Goal: Check status: Check status

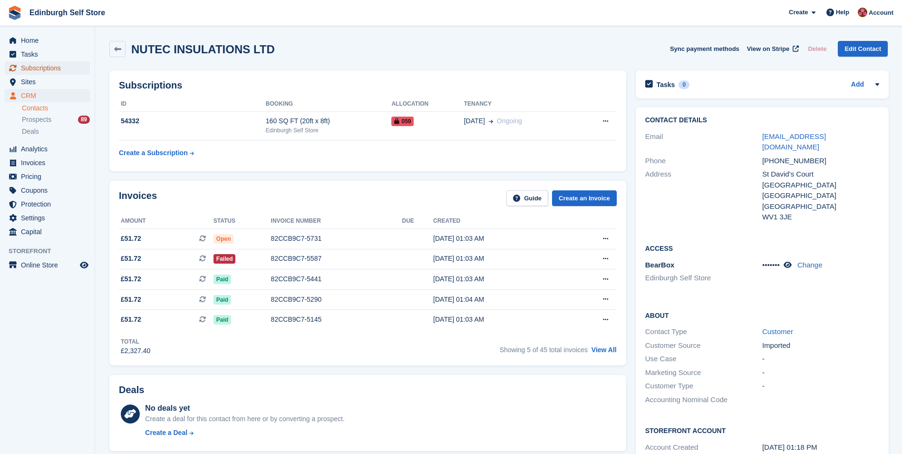
click at [43, 66] on span "Subscriptions" at bounding box center [49, 67] width 57 height 13
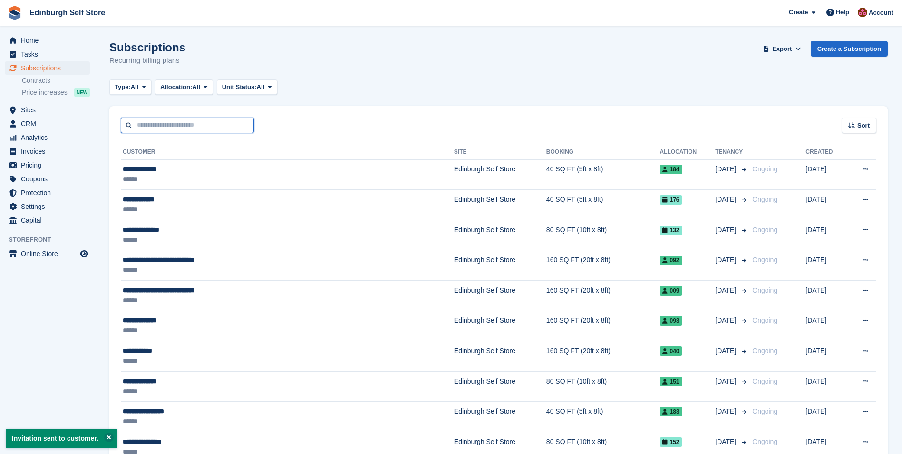
click at [169, 127] on input "text" at bounding box center [187, 125] width 133 height 16
type input "******"
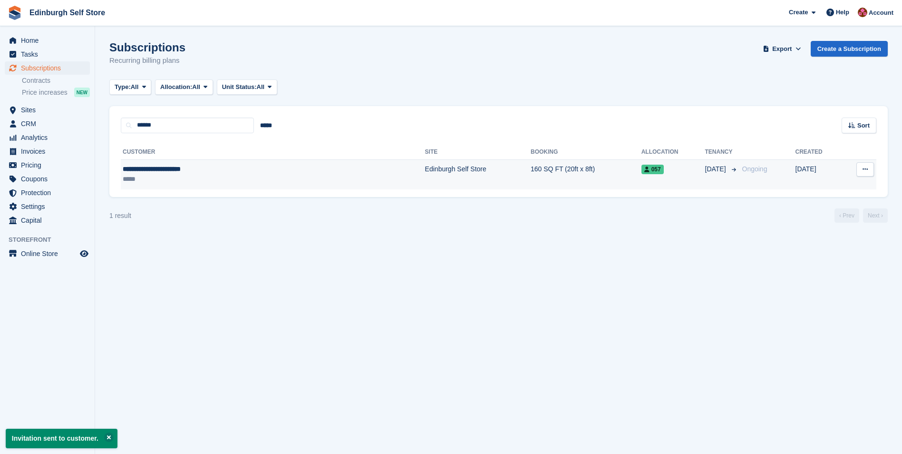
click at [425, 169] on td "Edinburgh Self Store" at bounding box center [478, 174] width 106 height 30
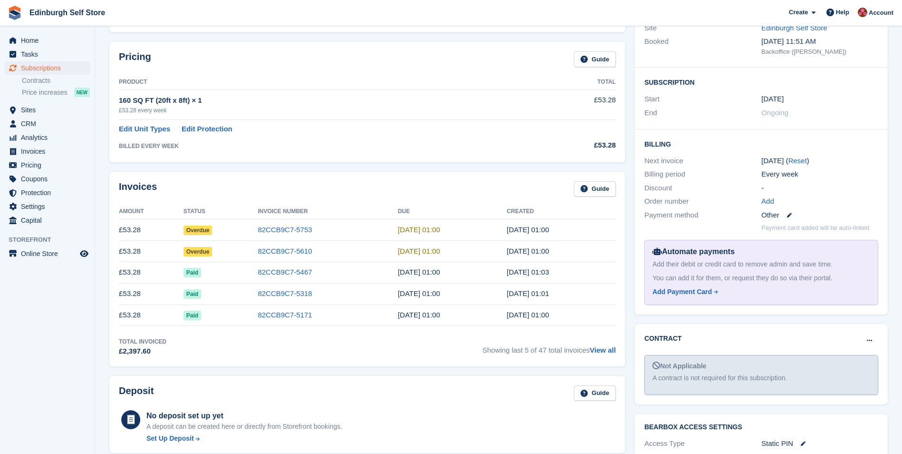
scroll to position [143, 0]
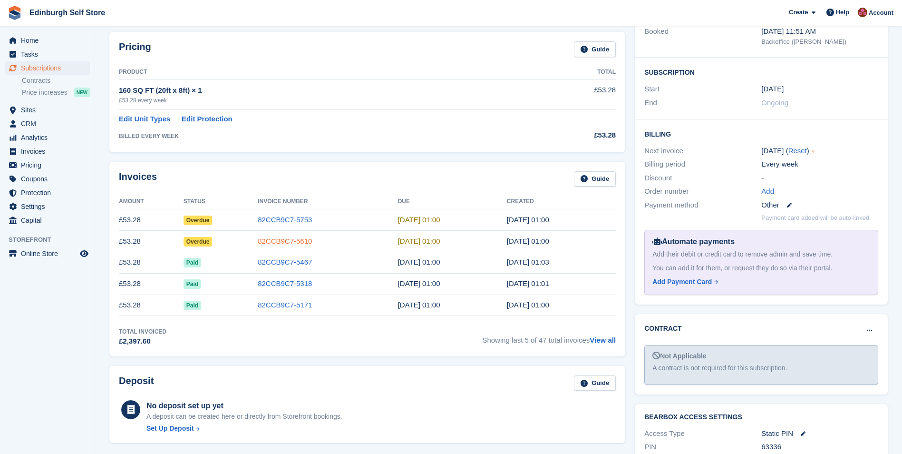
click at [299, 244] on link "82CCB9C7-5610" at bounding box center [285, 241] width 54 height 8
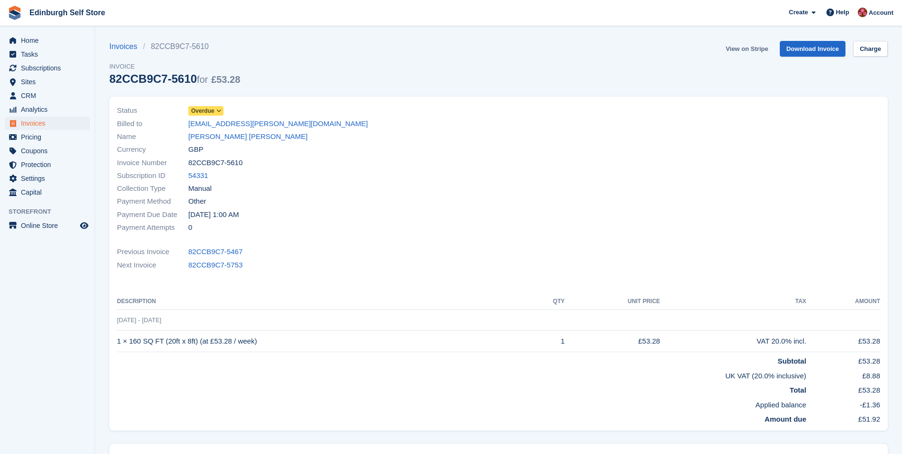
click at [743, 50] on link "View on Stripe" at bounding box center [747, 49] width 50 height 16
click at [49, 123] on span "Invoices" at bounding box center [49, 123] width 57 height 13
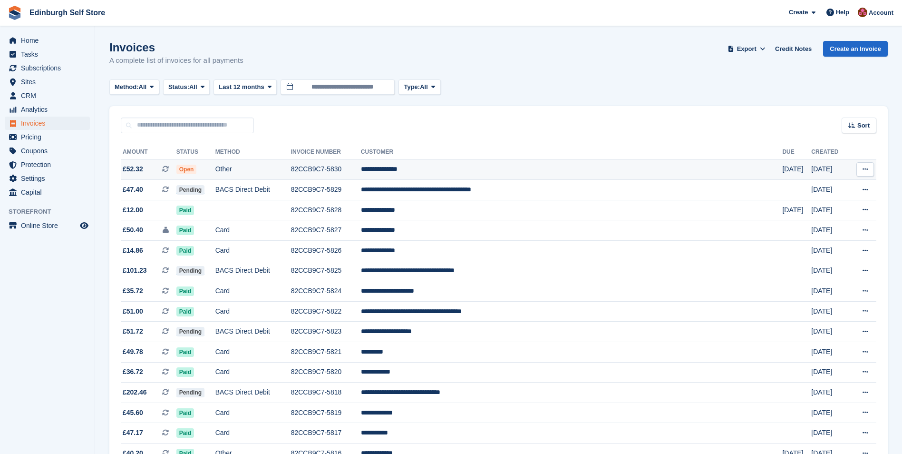
click at [468, 167] on td "**********" at bounding box center [572, 169] width 422 height 20
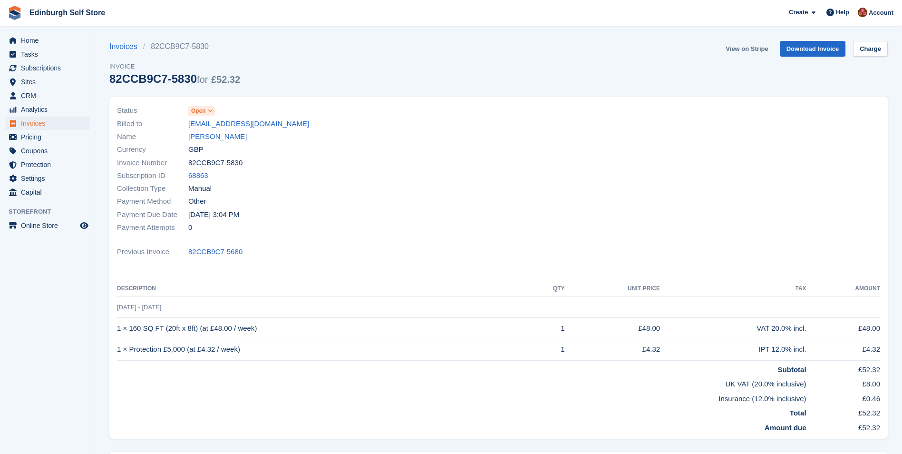
click at [749, 49] on link "View on Stripe" at bounding box center [747, 49] width 50 height 16
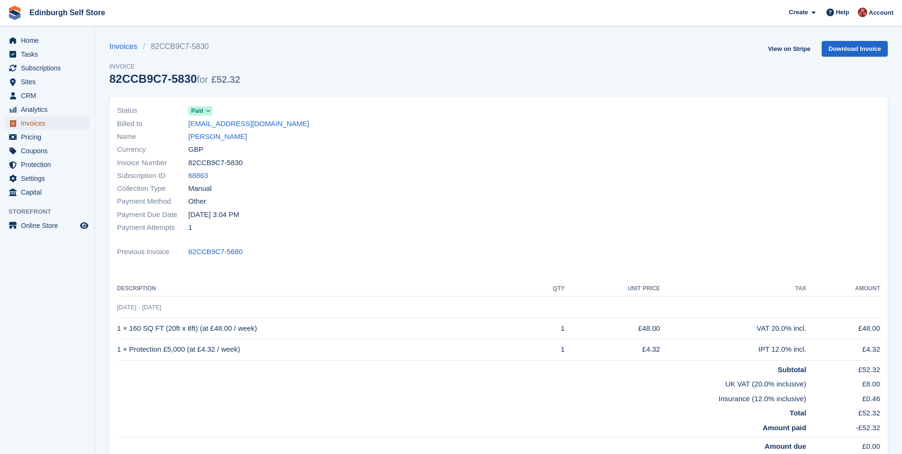
drag, startPoint x: 0, startPoint y: 0, endPoint x: 54, endPoint y: 122, distance: 133.5
click at [54, 122] on span "Invoices" at bounding box center [49, 123] width 57 height 13
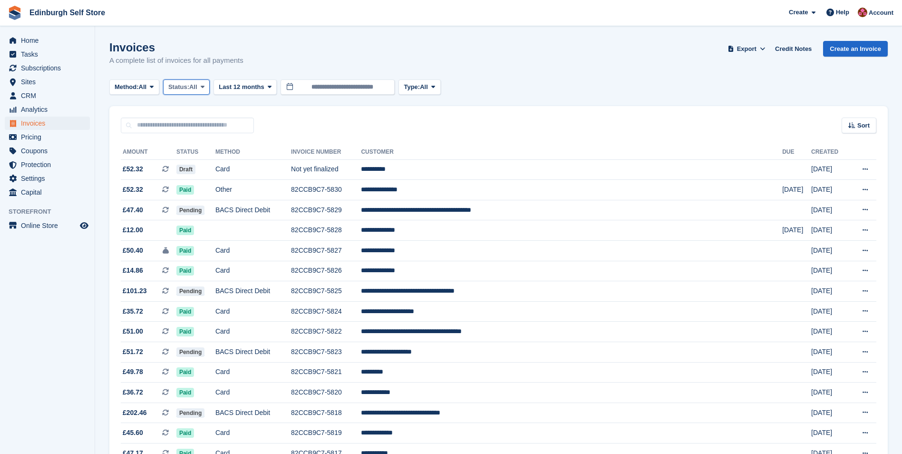
click at [203, 87] on span at bounding box center [203, 87] width 8 height 8
click at [216, 158] on link "Open" at bounding box center [208, 160] width 83 height 17
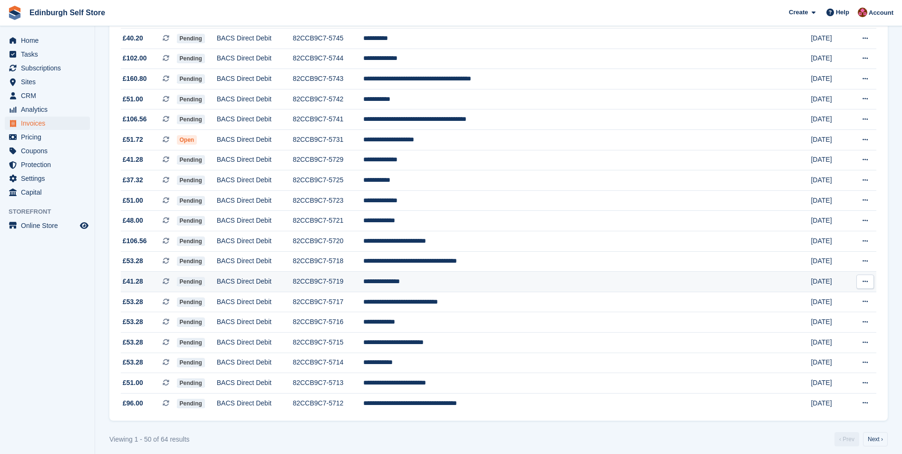
scroll to position [766, 0]
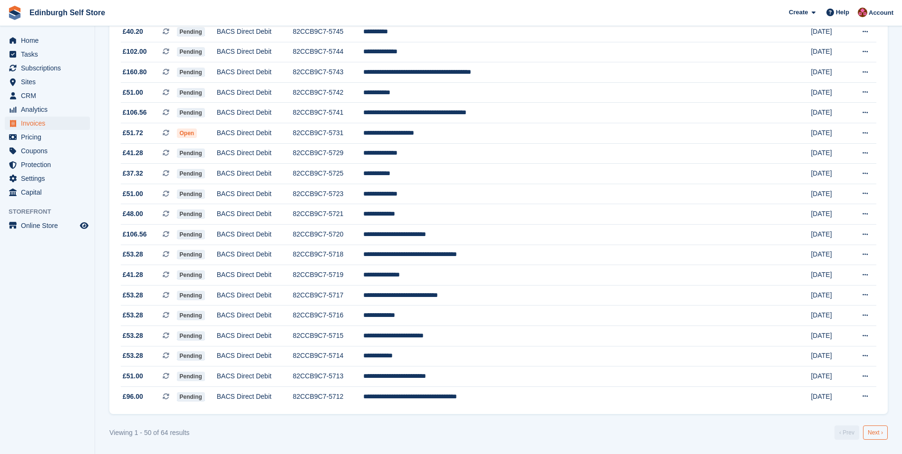
click at [878, 431] on link "Next ›" at bounding box center [875, 432] width 25 height 14
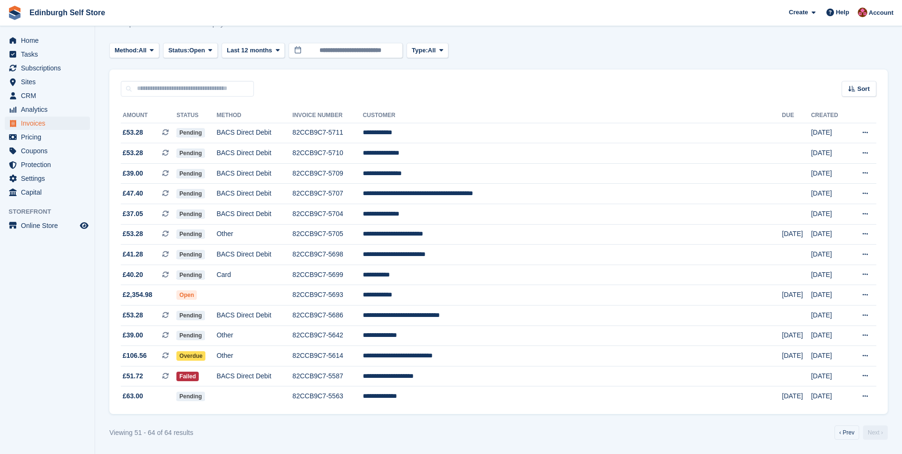
scroll to position [37, 0]
click at [56, 67] on span "Subscriptions" at bounding box center [49, 67] width 57 height 13
